Goal: Information Seeking & Learning: Learn about a topic

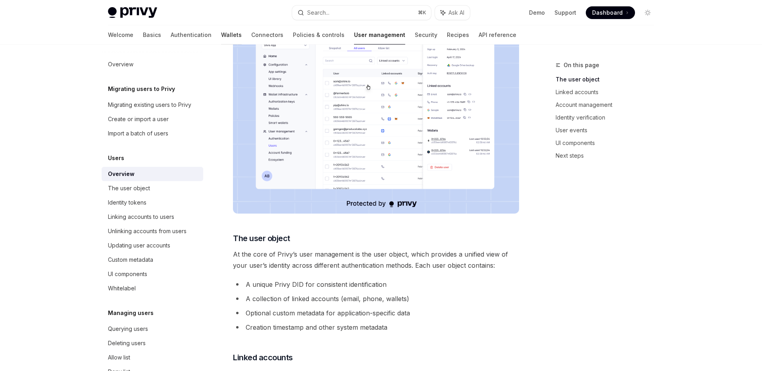
click at [221, 31] on link "Wallets" at bounding box center [231, 34] width 21 height 19
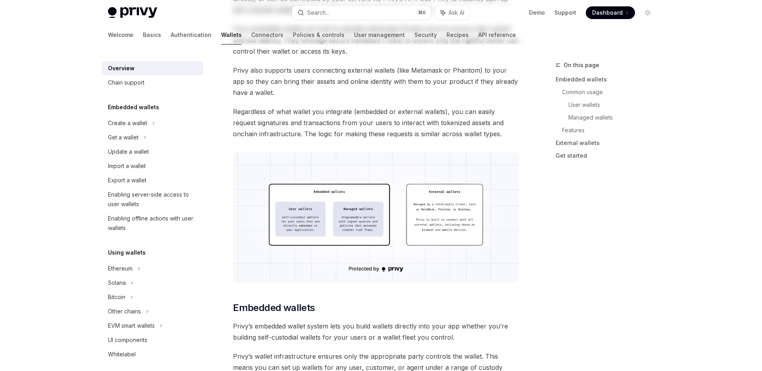
type textarea "*"
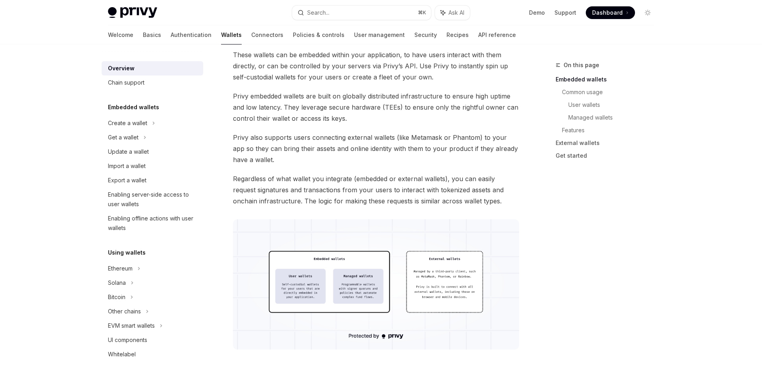
scroll to position [63, 0]
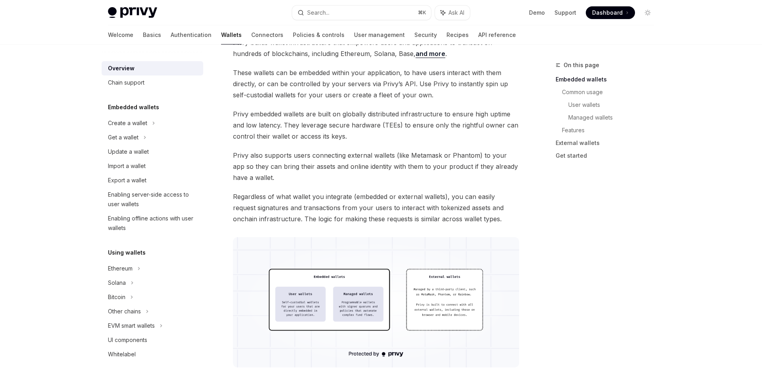
click at [114, 65] on div "Overview" at bounding box center [121, 69] width 27 height 10
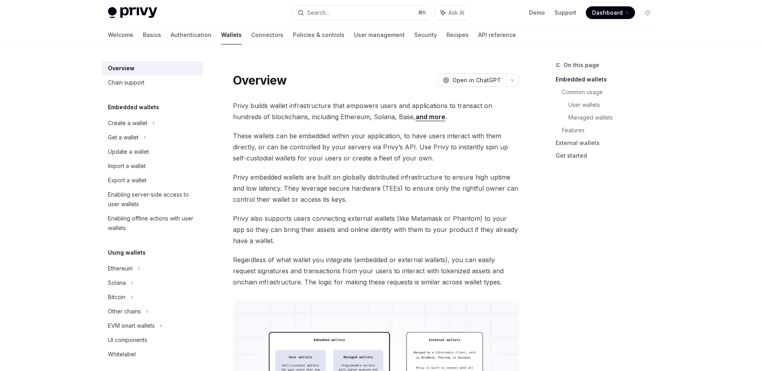
scroll to position [0, 0]
click at [171, 37] on link "Authentication" at bounding box center [191, 34] width 41 height 19
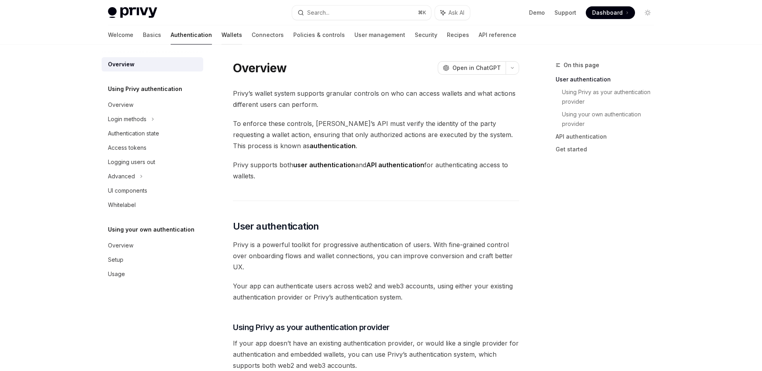
click at [222, 35] on link "Wallets" at bounding box center [232, 34] width 21 height 19
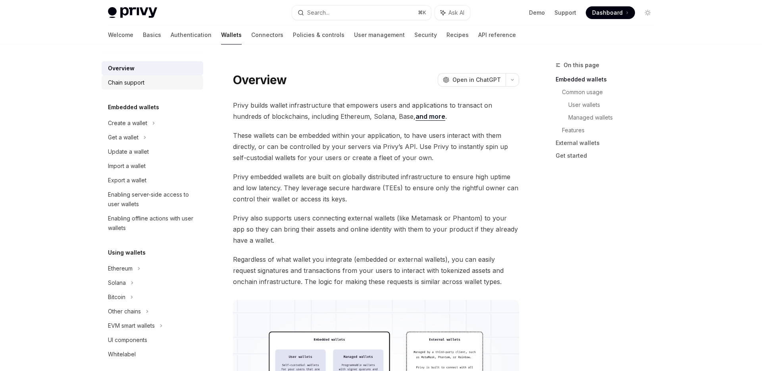
click at [176, 85] on div "Chain support" at bounding box center [153, 83] width 91 height 10
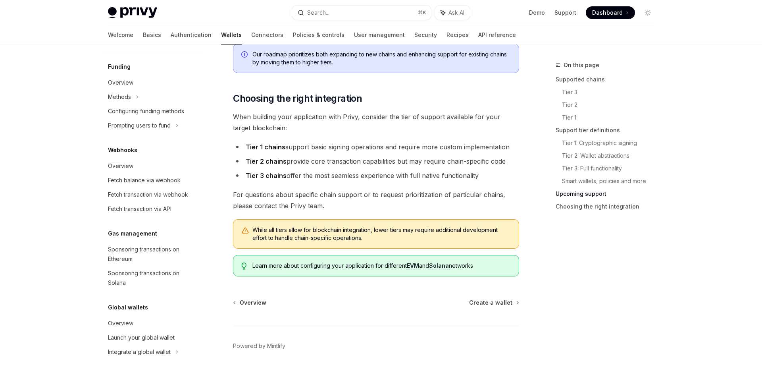
scroll to position [927, 0]
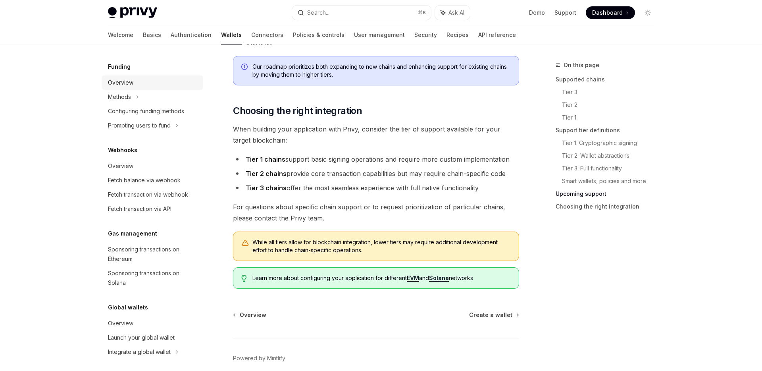
click at [122, 83] on div "Overview" at bounding box center [120, 83] width 25 height 10
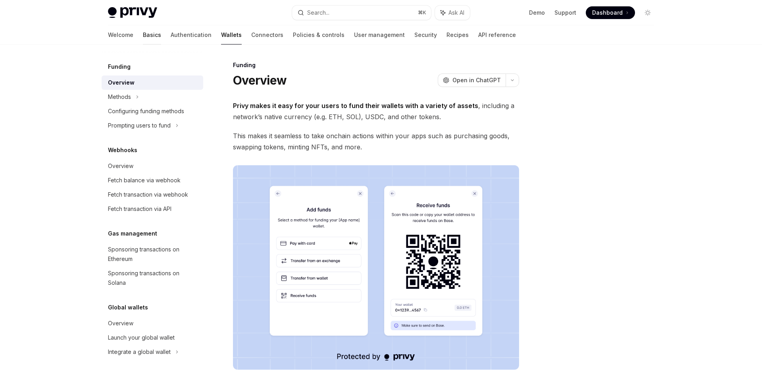
click at [143, 34] on link "Basics" at bounding box center [152, 34] width 18 height 19
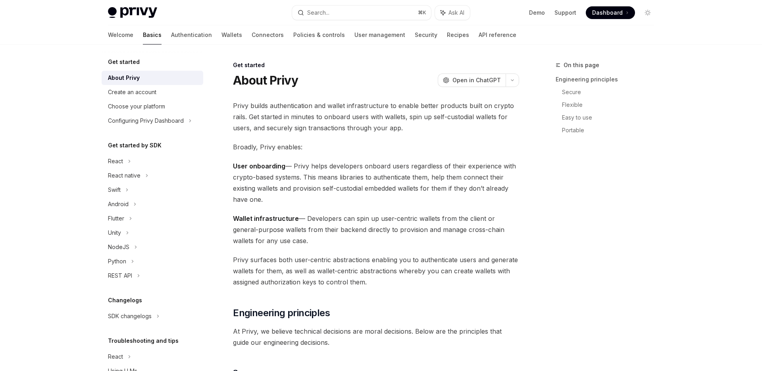
click at [143, 34] on link "Basics" at bounding box center [152, 34] width 19 height 19
click at [120, 62] on h5 "Get started" at bounding box center [124, 62] width 32 height 10
click at [143, 30] on link "Basics" at bounding box center [152, 34] width 19 height 19
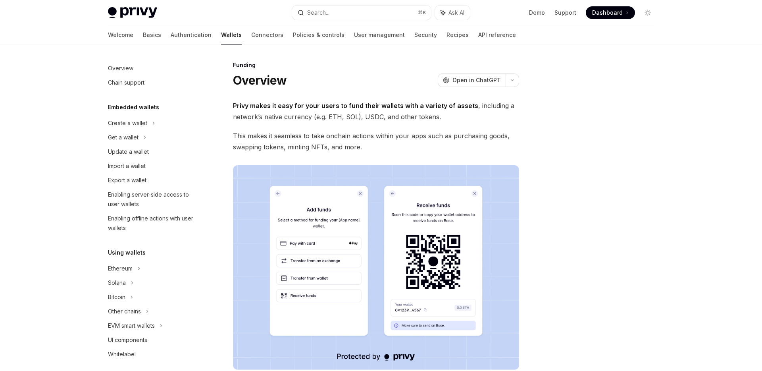
scroll to position [187, 0]
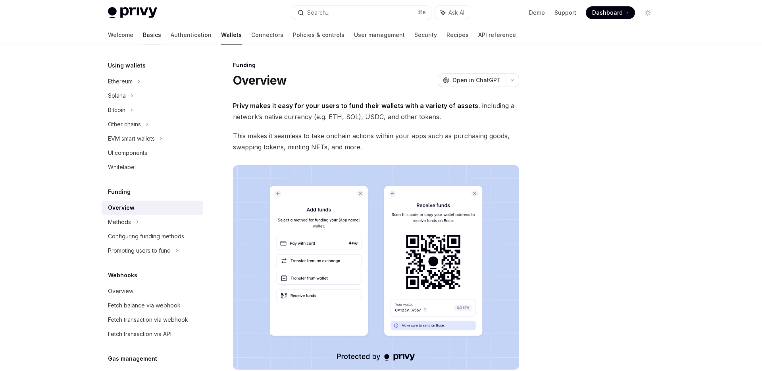
click at [143, 34] on link "Basics" at bounding box center [152, 34] width 18 height 19
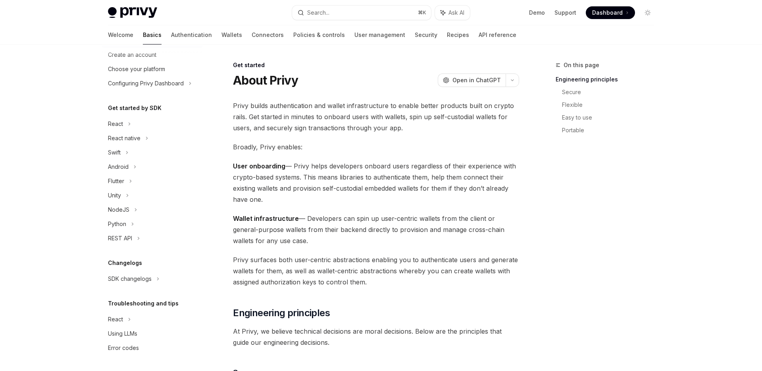
type textarea "*"
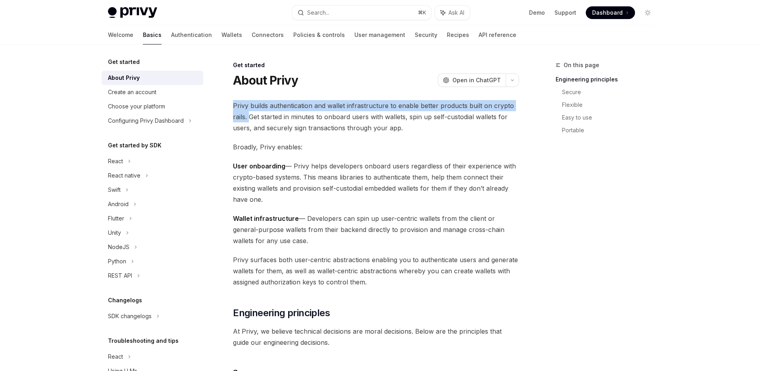
drag, startPoint x: 249, startPoint y: 117, endPoint x: 231, endPoint y: 102, distance: 22.8
copy span "Privy builds authentication and wallet infrastructure to enable better products…"
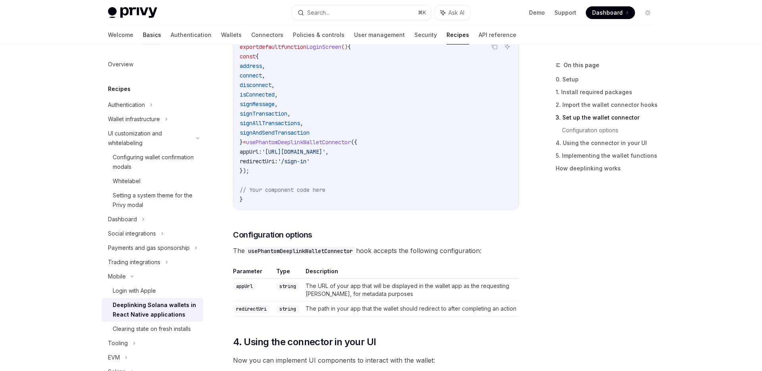
scroll to position [38, 0]
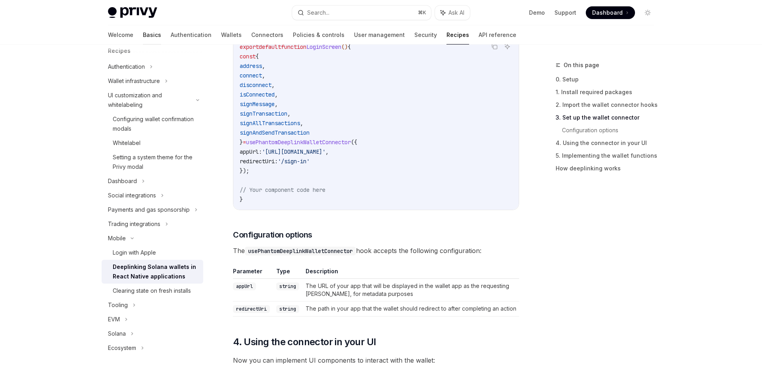
click at [143, 38] on link "Basics" at bounding box center [152, 34] width 18 height 19
type textarea "*"
